Goal: Transaction & Acquisition: Purchase product/service

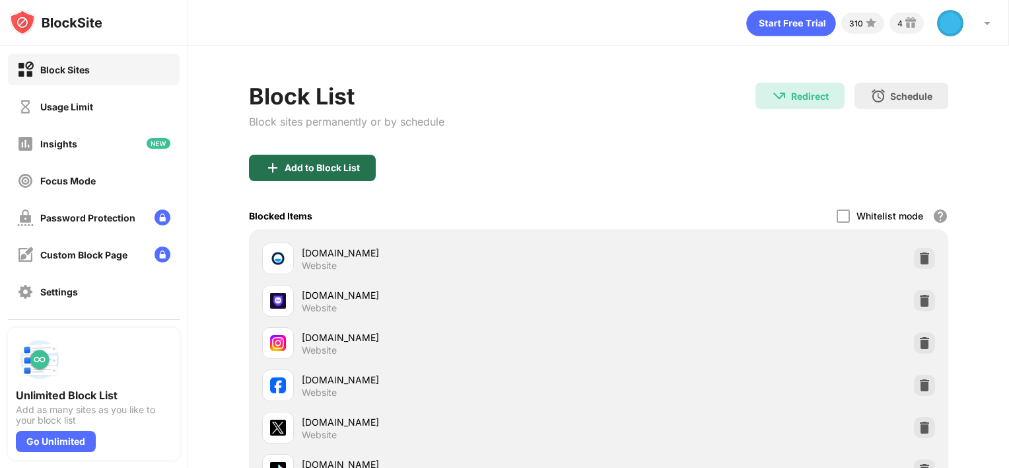
click at [314, 162] on div "Add to Block List" at bounding box center [322, 167] width 75 height 11
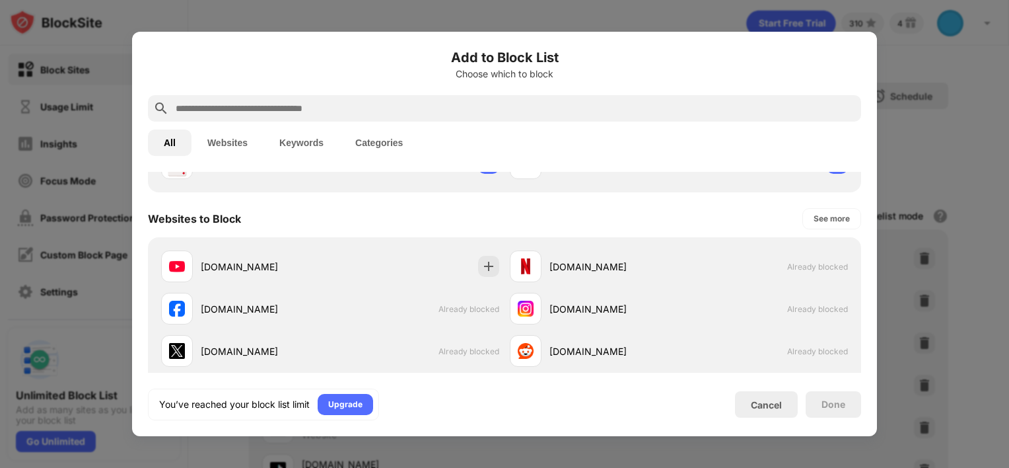
scroll to position [198, 0]
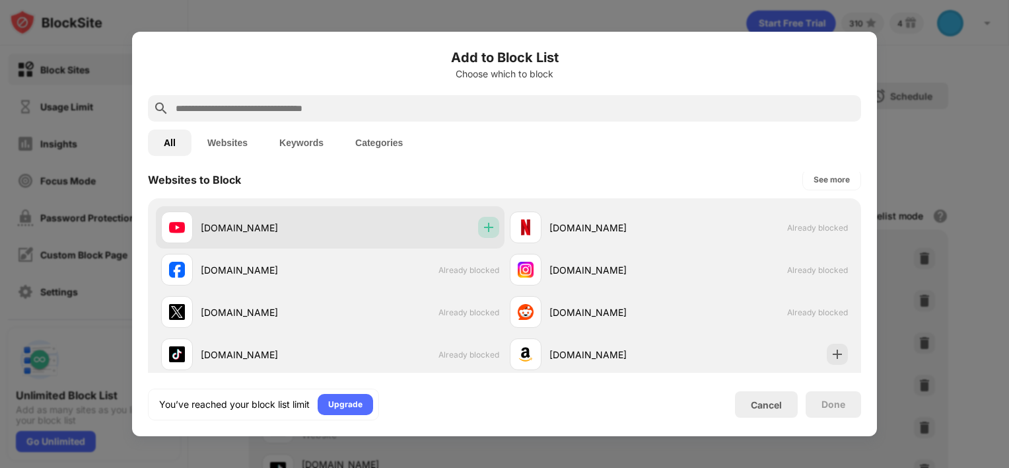
click at [483, 227] on img at bounding box center [488, 227] width 13 height 13
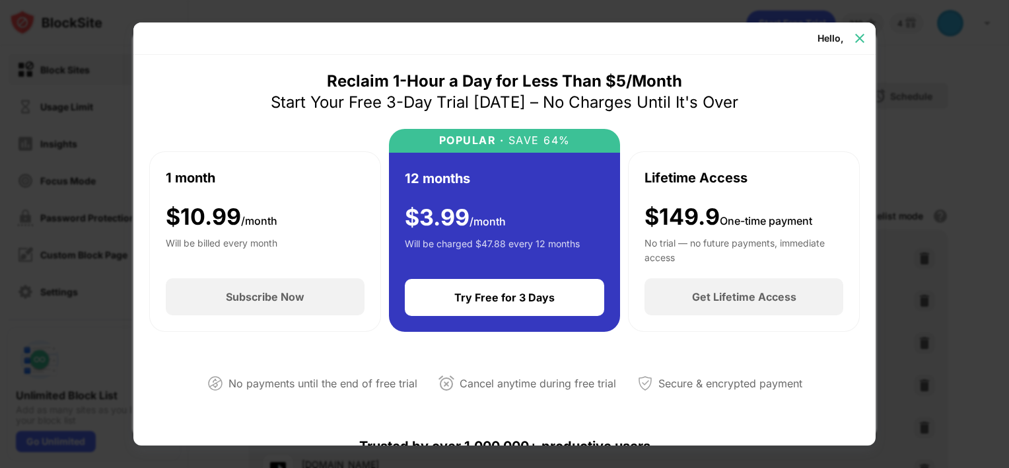
click at [863, 37] on img at bounding box center [859, 38] width 13 height 13
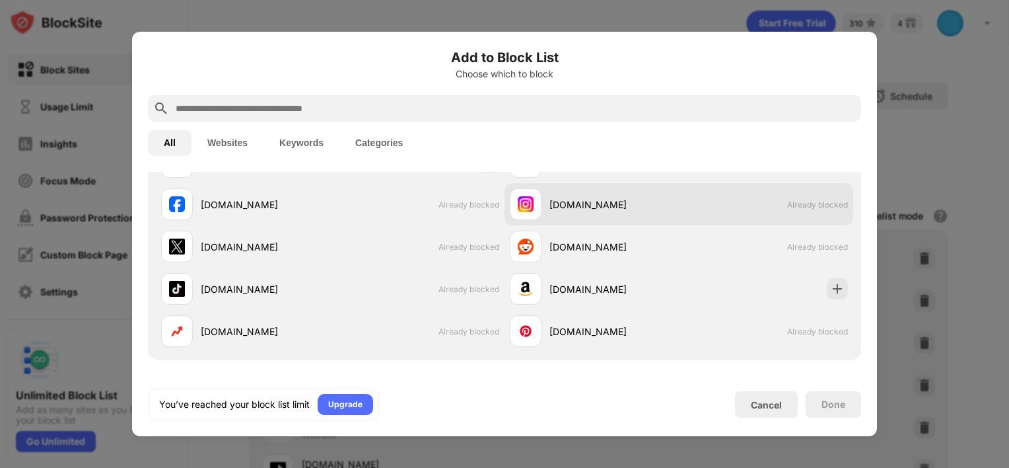
scroll to position [264, 0]
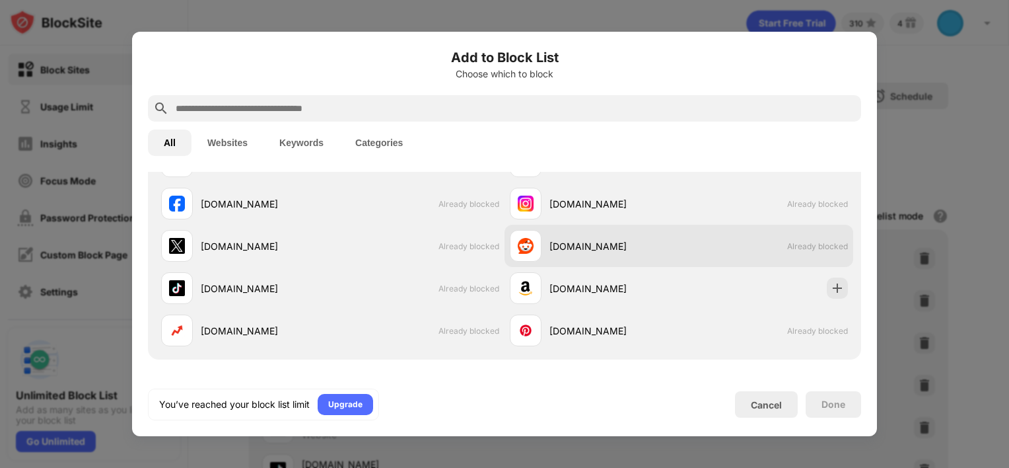
click at [716, 258] on div "[DOMAIN_NAME] Already blocked" at bounding box center [679, 246] width 349 height 42
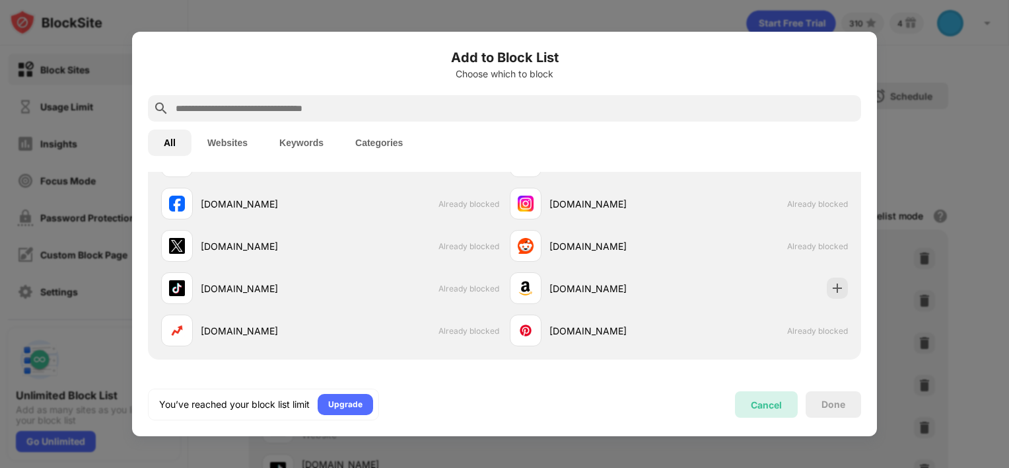
click at [755, 404] on div "Cancel" at bounding box center [766, 404] width 31 height 11
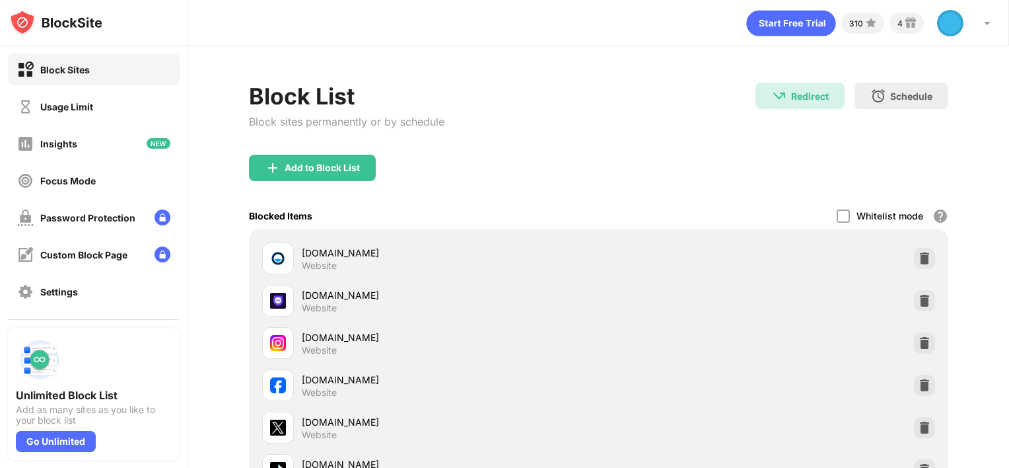
scroll to position [66, 0]
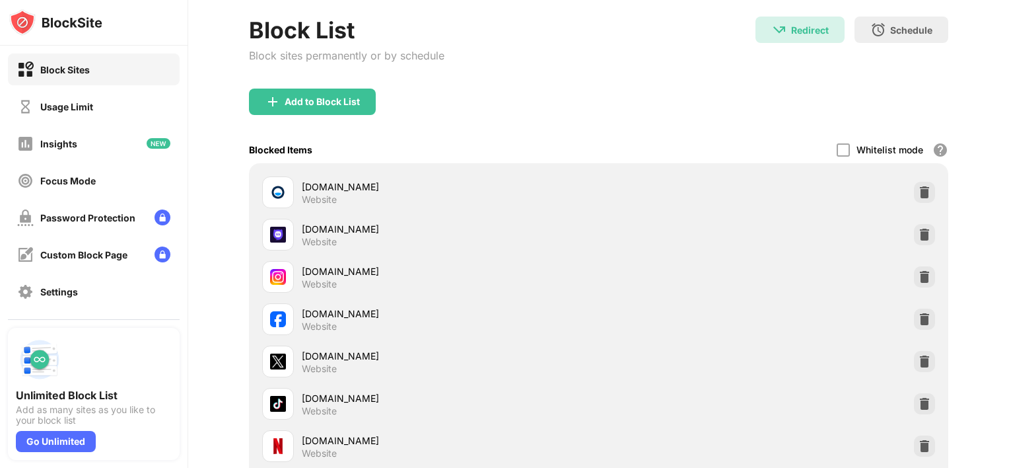
click at [905, 371] on div "[DOMAIN_NAME] Website" at bounding box center [599, 361] width 684 height 42
click at [914, 355] on div at bounding box center [924, 361] width 21 height 21
click at [322, 120] on div "Add to Block List" at bounding box center [599, 112] width 700 height 48
click at [322, 104] on div "Add to Block List" at bounding box center [322, 101] width 75 height 11
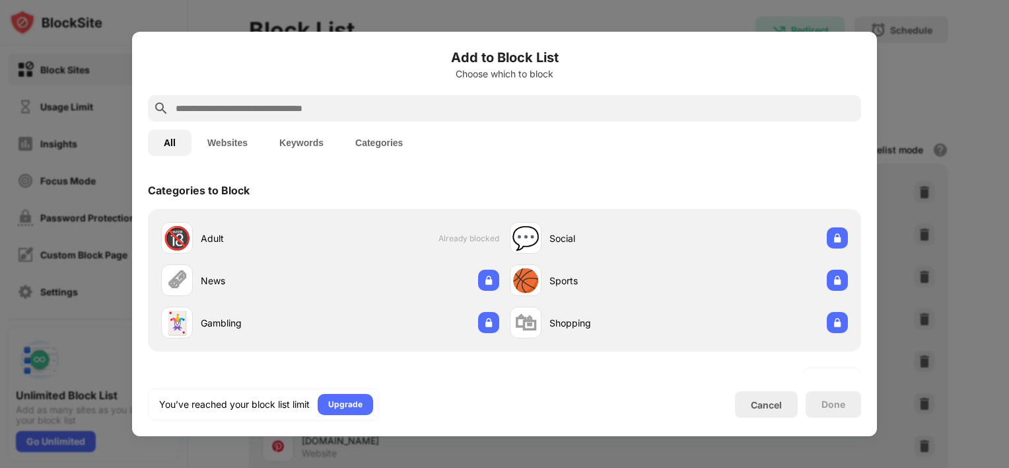
click at [959, 94] on div at bounding box center [504, 234] width 1009 height 468
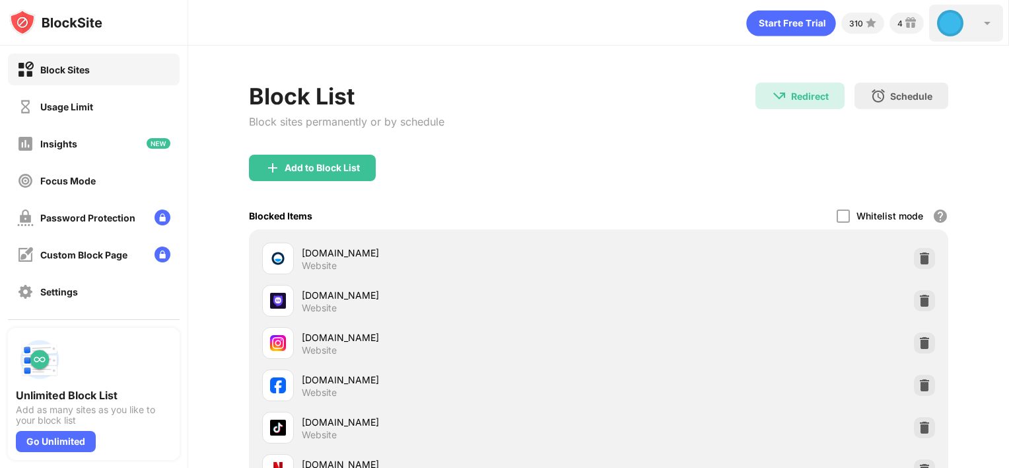
click at [941, 26] on div at bounding box center [950, 23] width 26 height 26
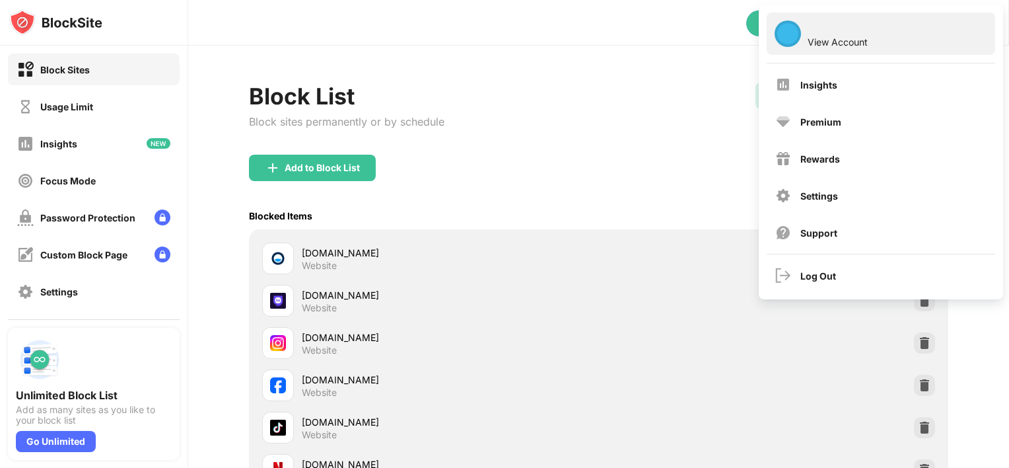
click at [931, 34] on div "View Account" at bounding box center [881, 34] width 229 height 42
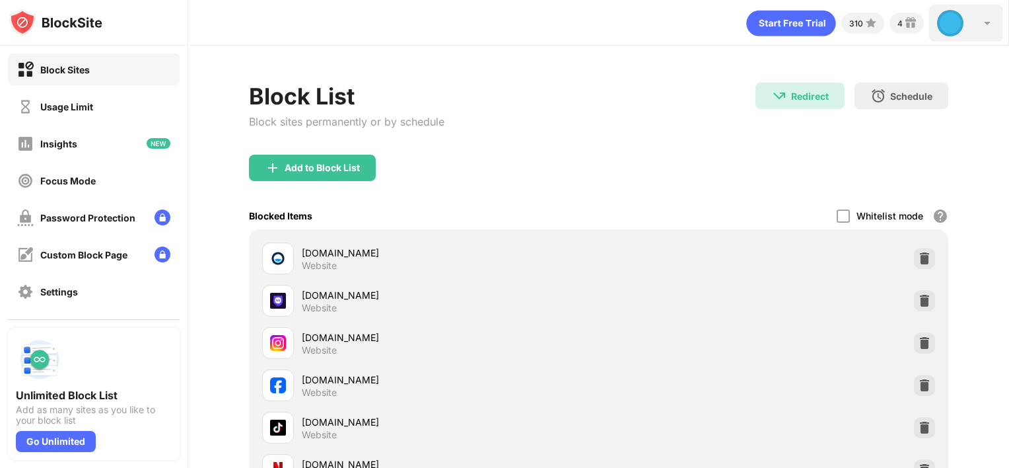
click at [950, 20] on div at bounding box center [950, 23] width 26 height 26
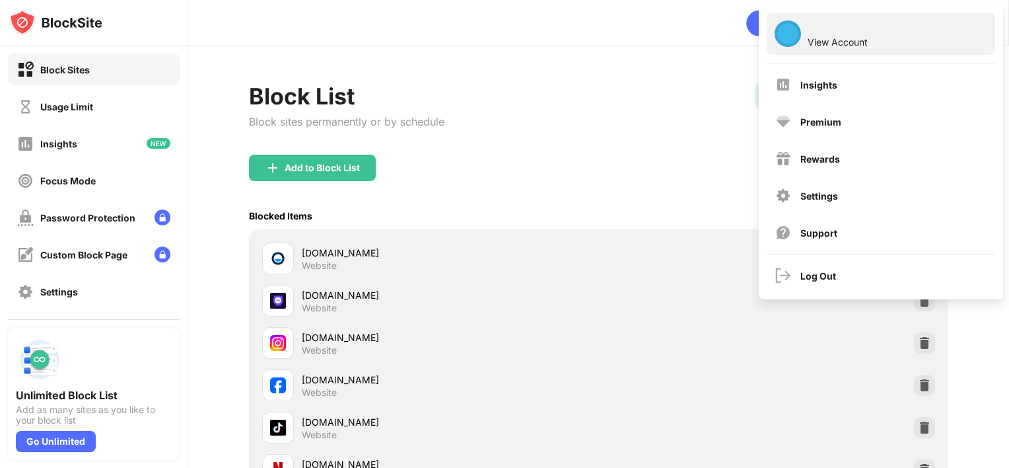
click at [827, 38] on div "View Account" at bounding box center [838, 41] width 60 height 11
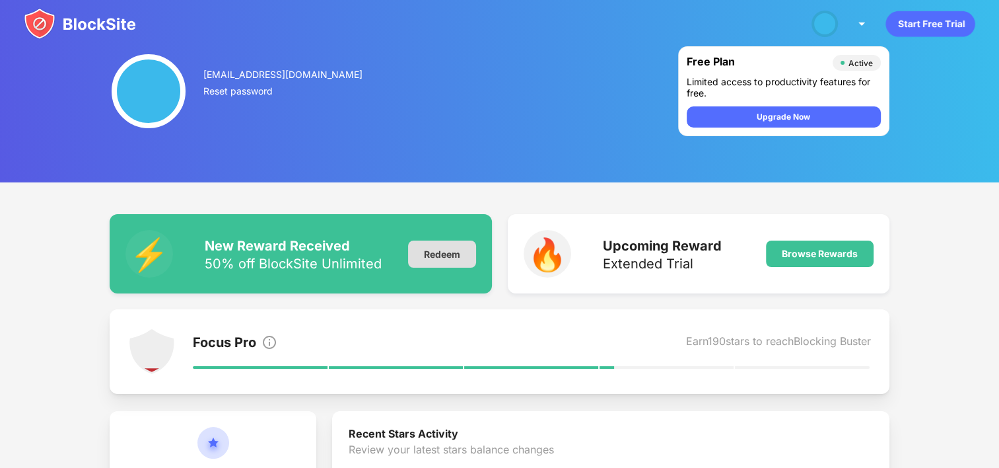
click at [423, 257] on div "Redeem" at bounding box center [442, 253] width 68 height 27
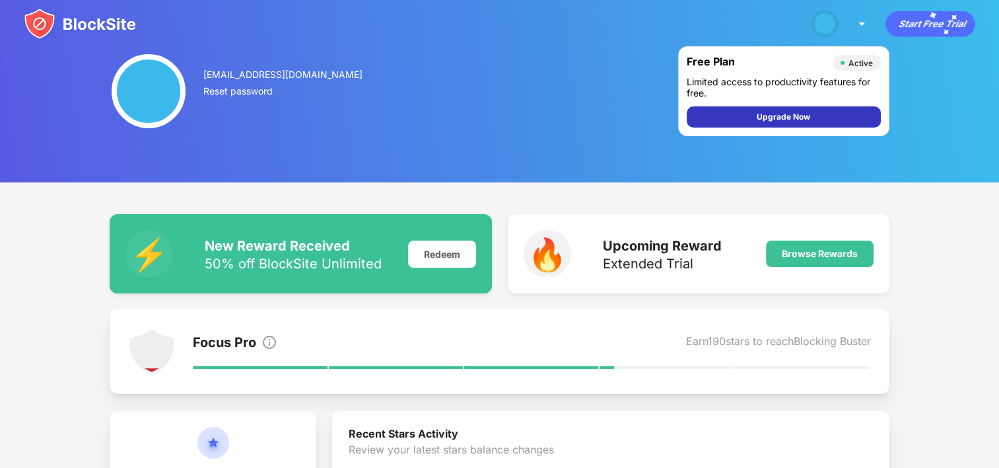
click at [786, 112] on div "Upgrade Now" at bounding box center [783, 116] width 53 height 13
